Goal: Information Seeking & Learning: Check status

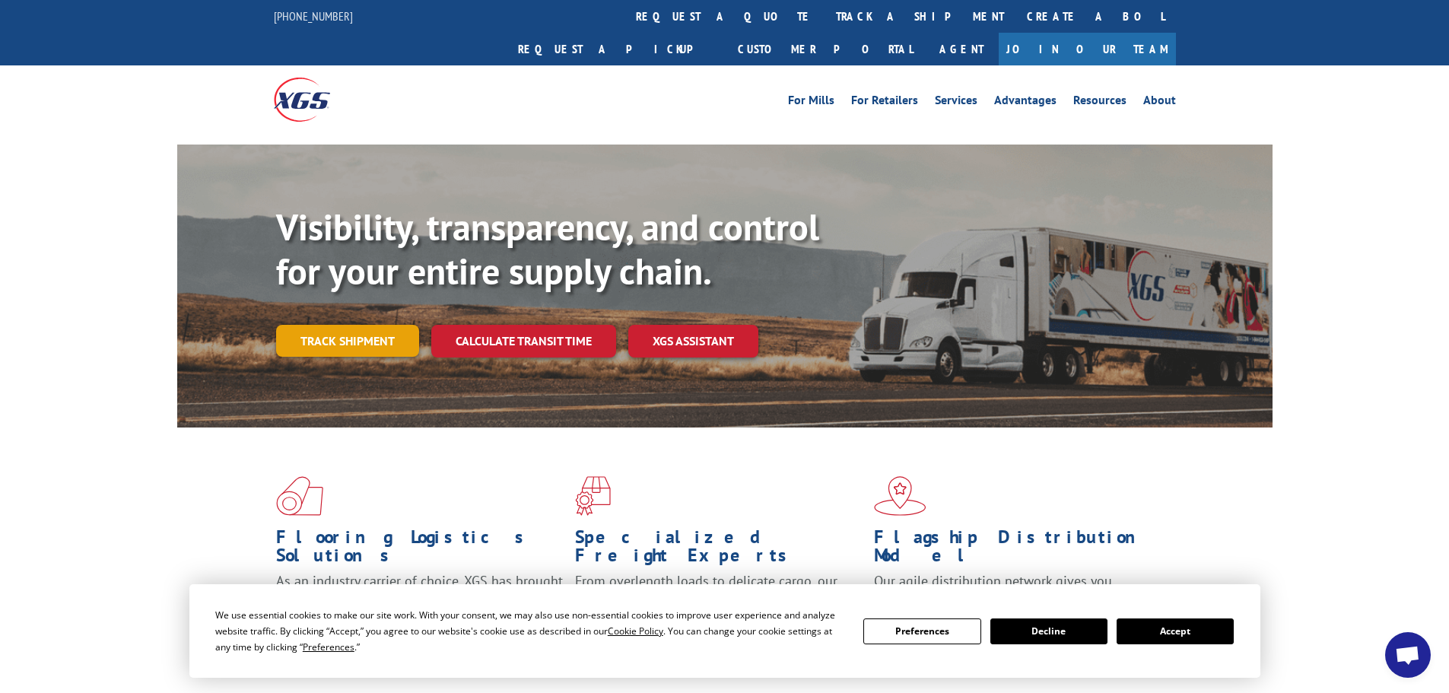
click at [405, 325] on link "Track shipment" at bounding box center [347, 341] width 143 height 32
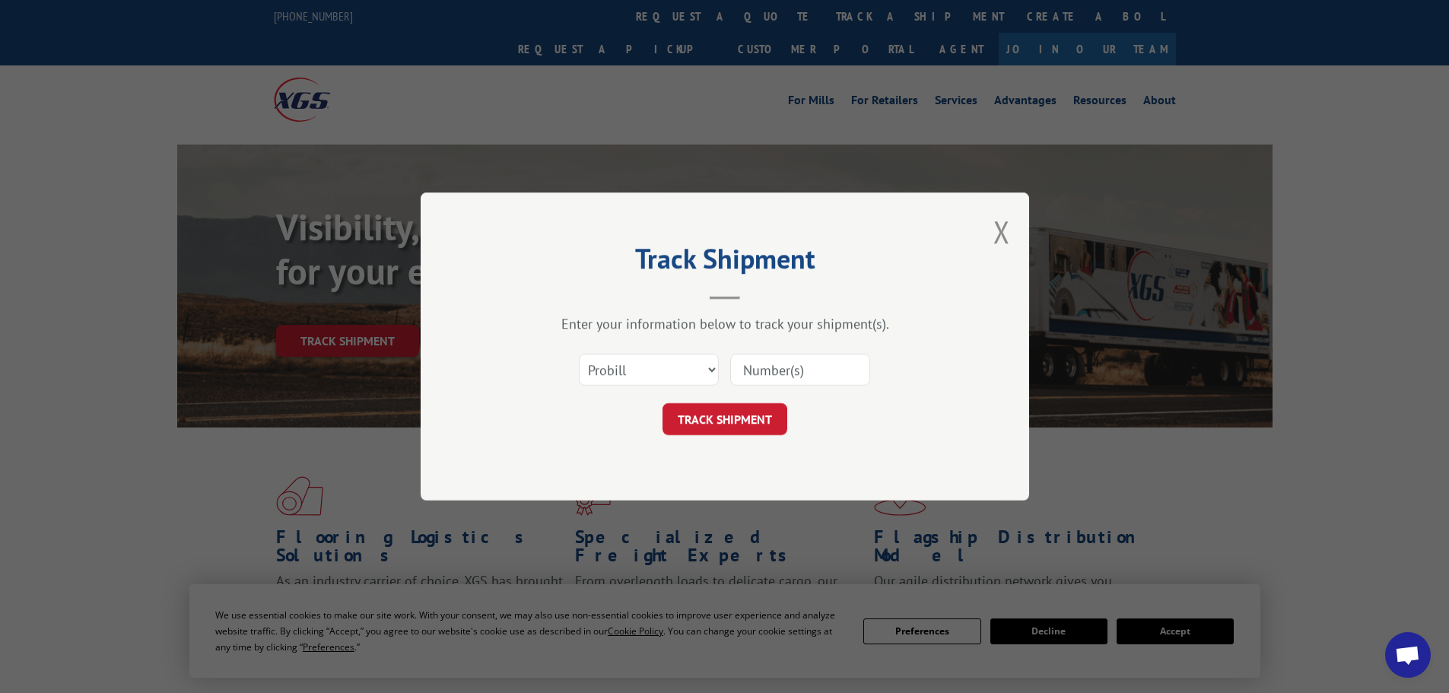
click at [778, 368] on input at bounding box center [800, 370] width 140 height 32
paste input "530779940"
type input "530779940"
click at [739, 423] on button "TRACK SHIPMENT" at bounding box center [725, 419] width 125 height 32
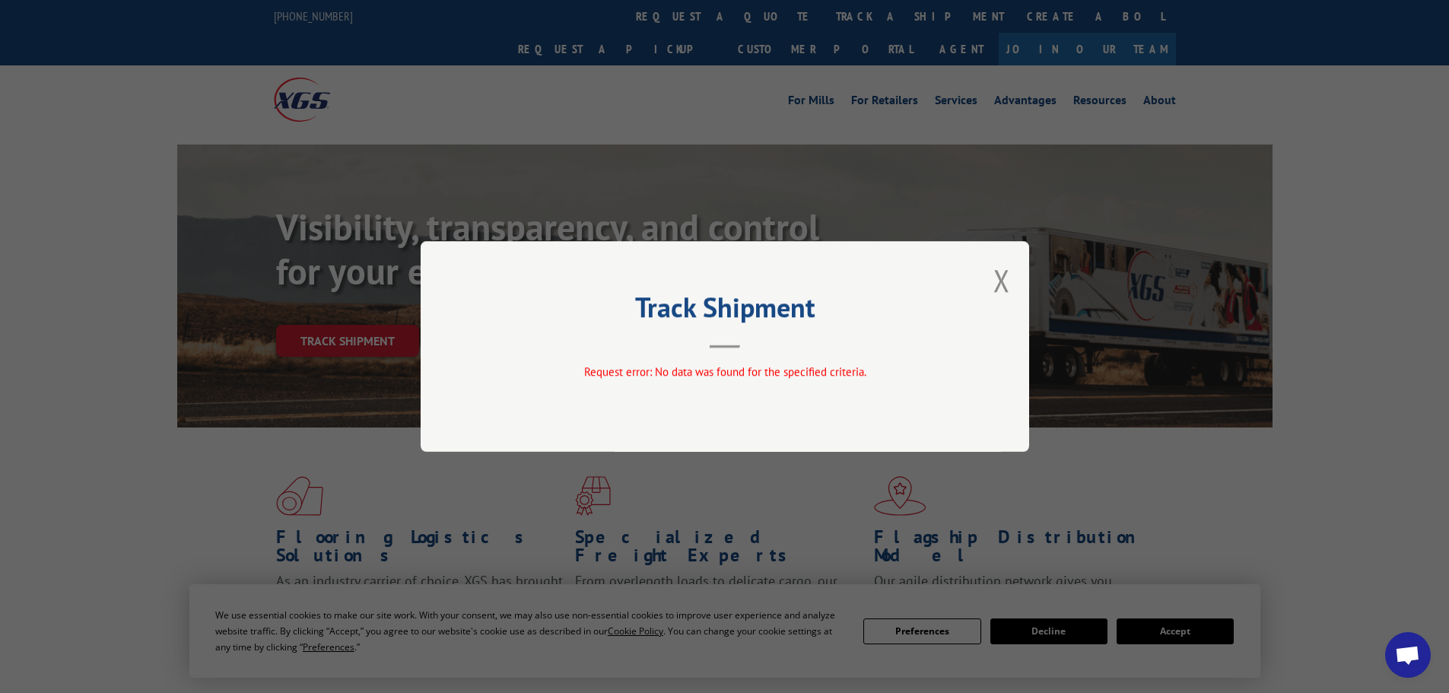
click at [989, 278] on div "Track Shipment Request error: No data was found for the specified criteria." at bounding box center [725, 346] width 609 height 211
click at [994, 279] on button "Close modal" at bounding box center [1002, 280] width 17 height 40
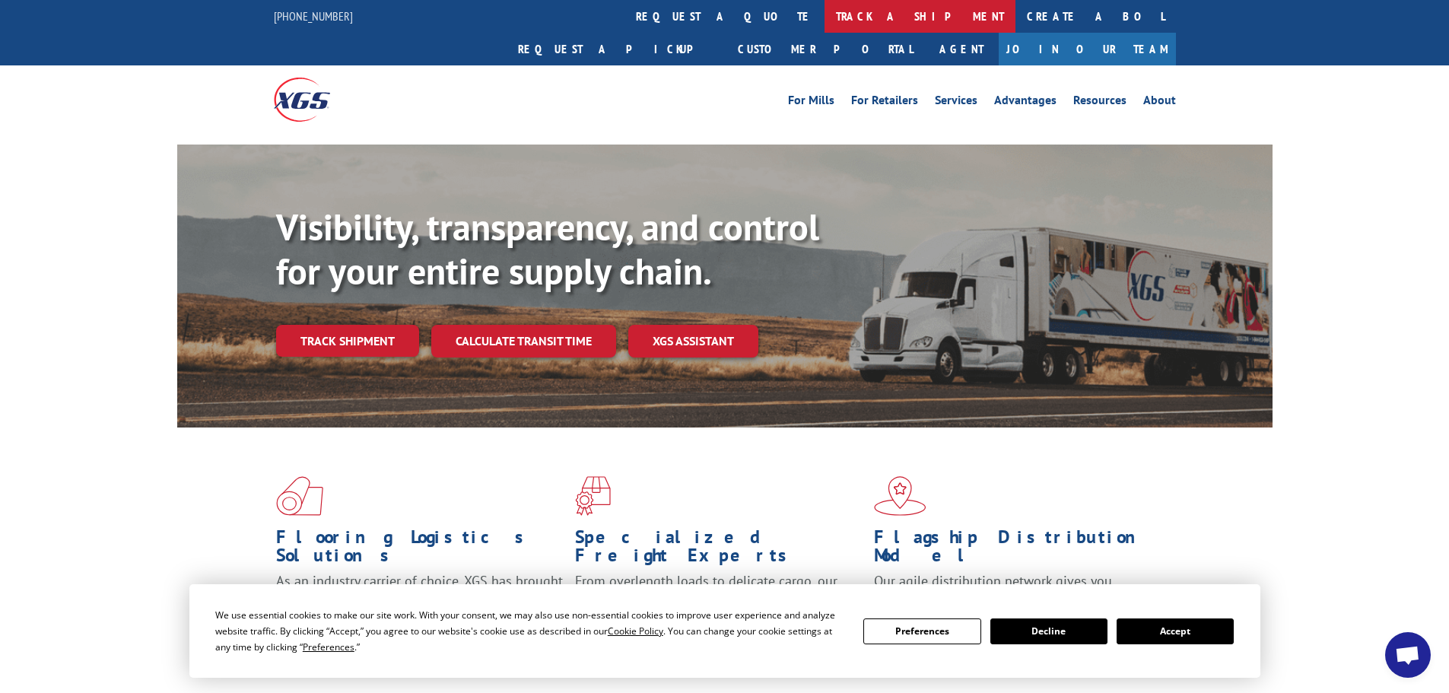
click at [825, 20] on link "track a shipment" at bounding box center [920, 16] width 191 height 33
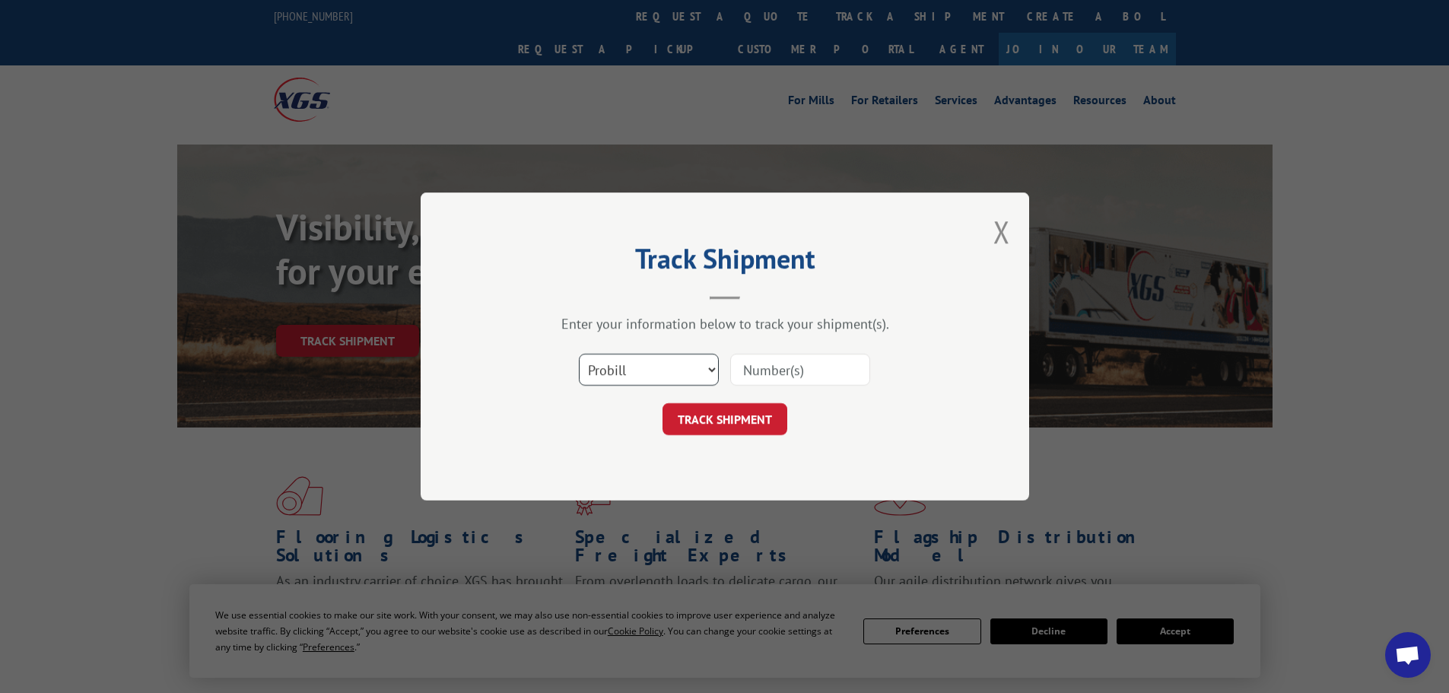
click at [612, 373] on select "Select category... Probill BOL PO" at bounding box center [649, 370] width 140 height 32
select select "bol"
click at [579, 354] on select "Select category... Probill BOL PO" at bounding box center [649, 370] width 140 height 32
click at [752, 371] on input at bounding box center [800, 370] width 140 height 32
paste input "530779940"
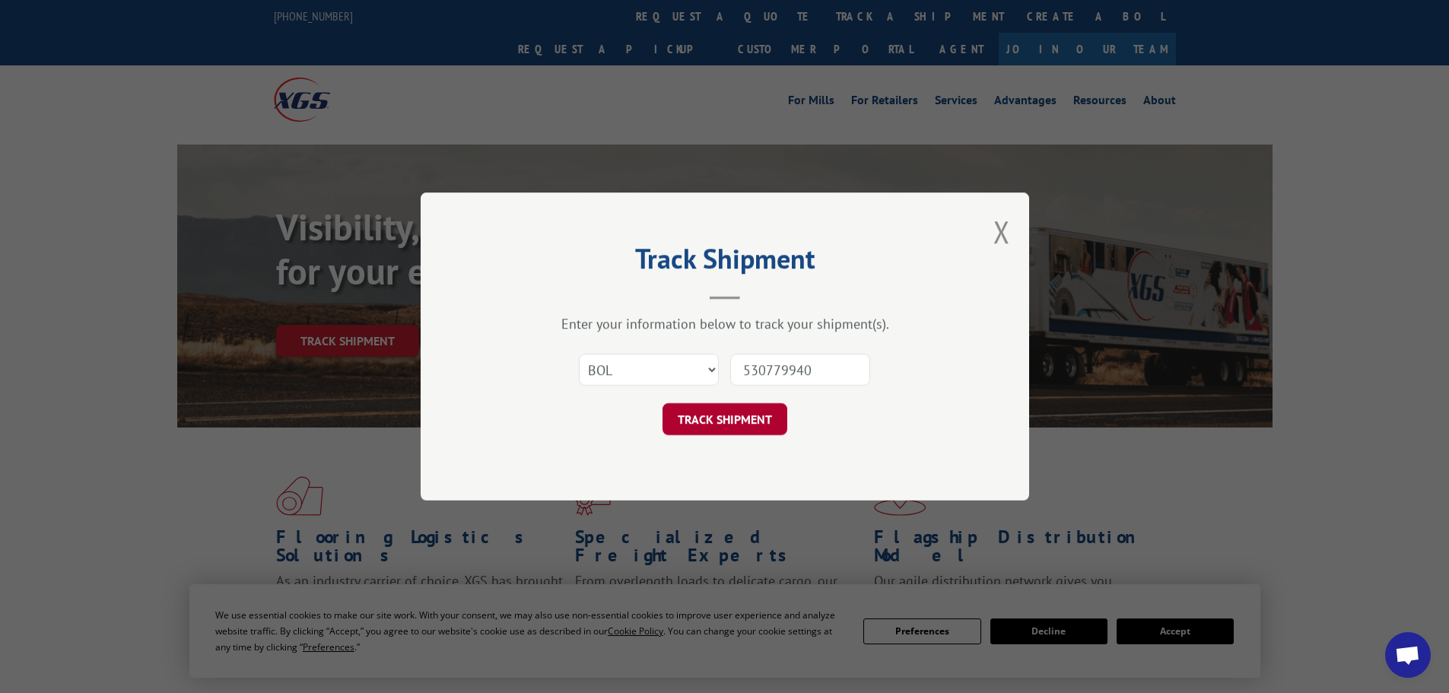
type input "530779940"
click at [741, 403] on button "TRACK SHIPMENT" at bounding box center [725, 419] width 125 height 32
